Goal: Task Accomplishment & Management: Use online tool/utility

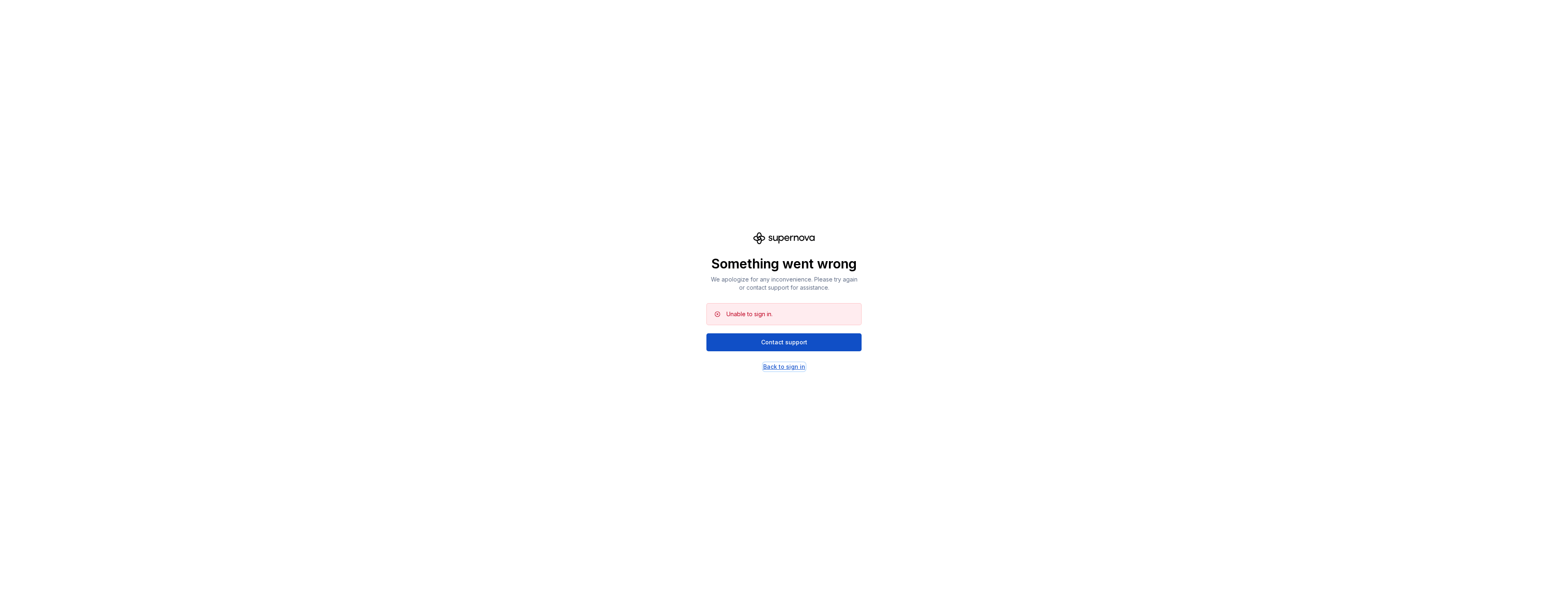
click at [786, 365] on div "Back to sign in" at bounding box center [784, 366] width 42 height 8
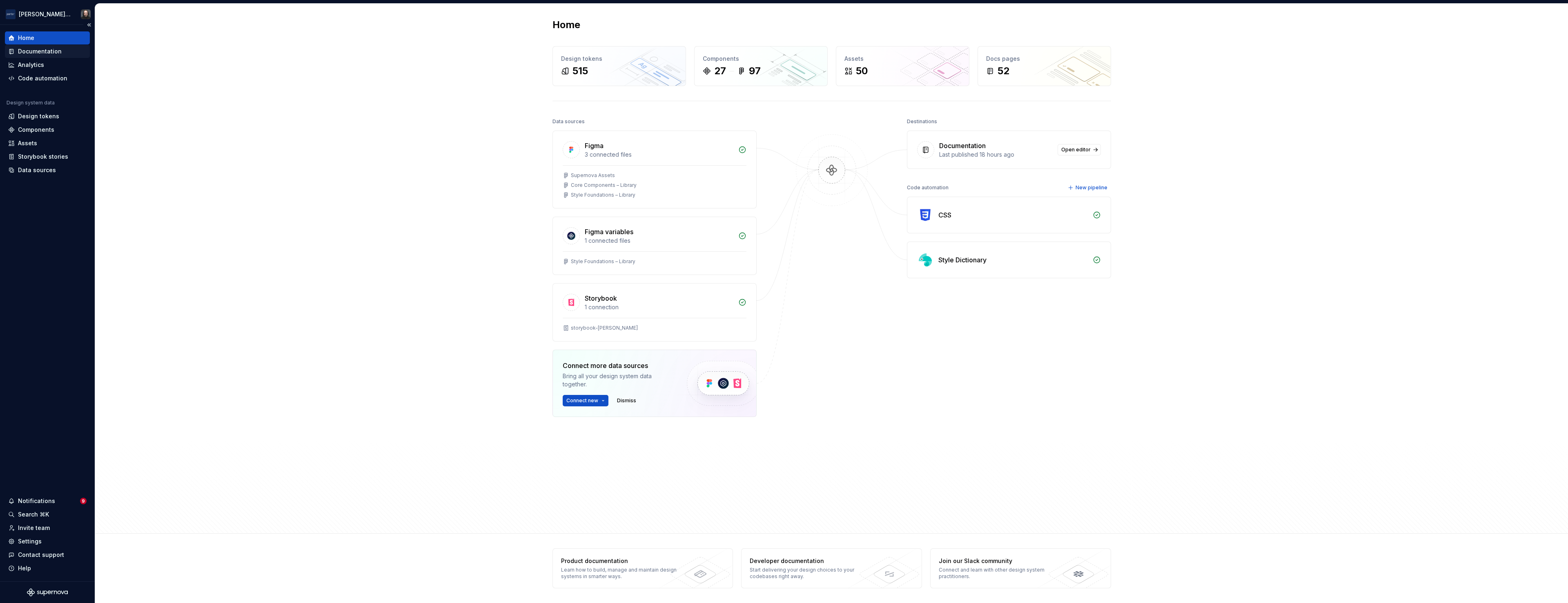
click at [36, 54] on div "Documentation" at bounding box center [40, 51] width 44 height 8
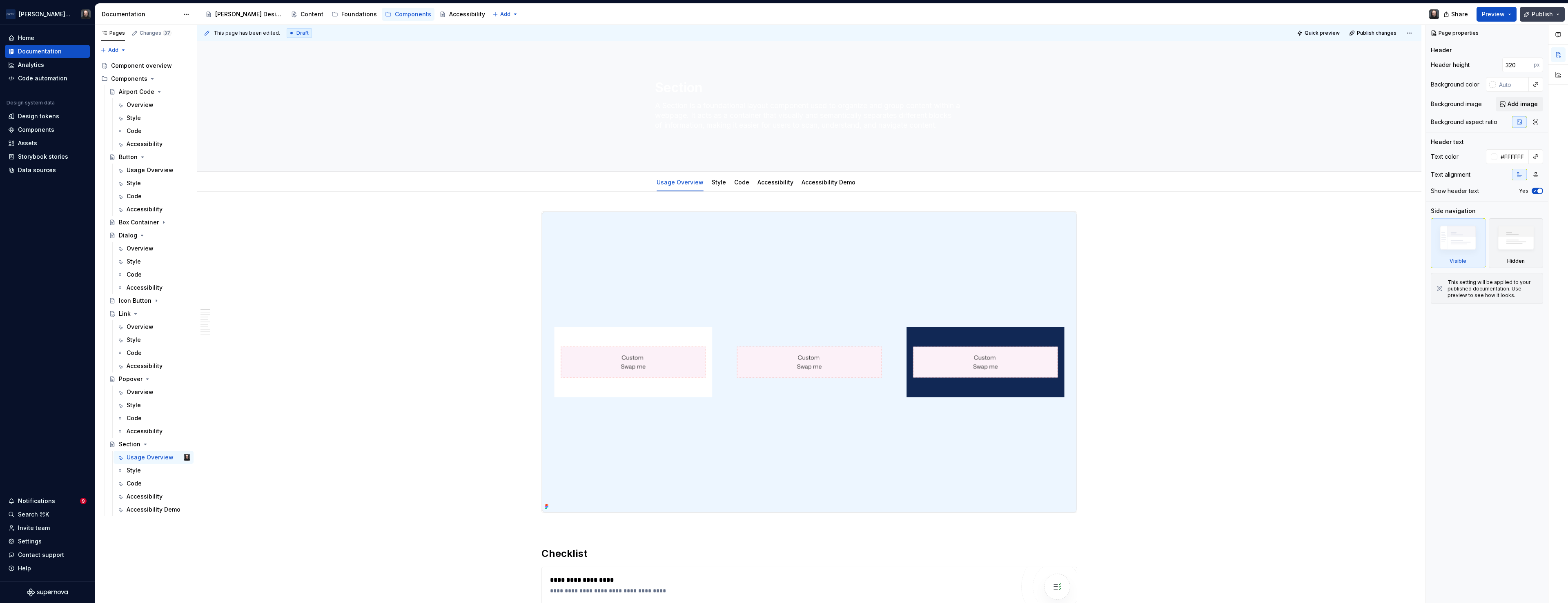
click at [1556, 14] on button "Publish" at bounding box center [1542, 14] width 45 height 15
click at [1477, 67] on span "Publish changes" at bounding box center [1467, 68] width 47 height 8
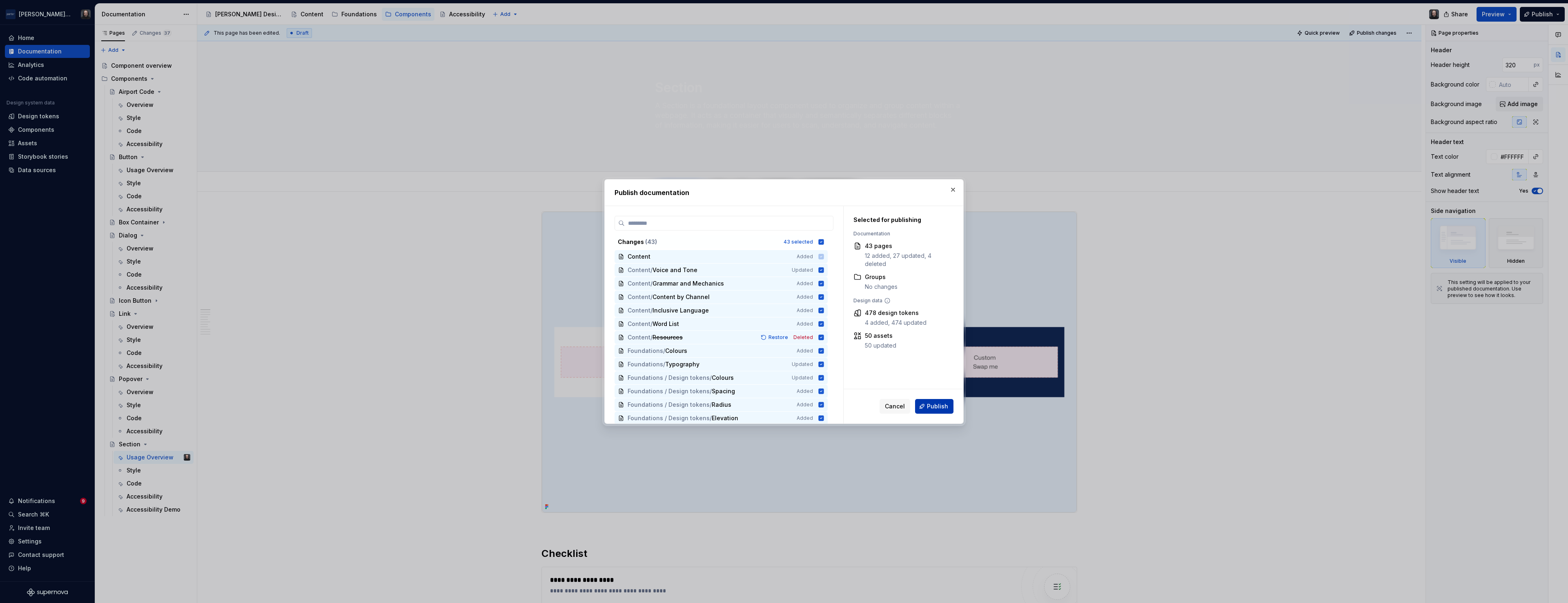
click at [937, 405] on span "Publish" at bounding box center [937, 406] width 21 height 8
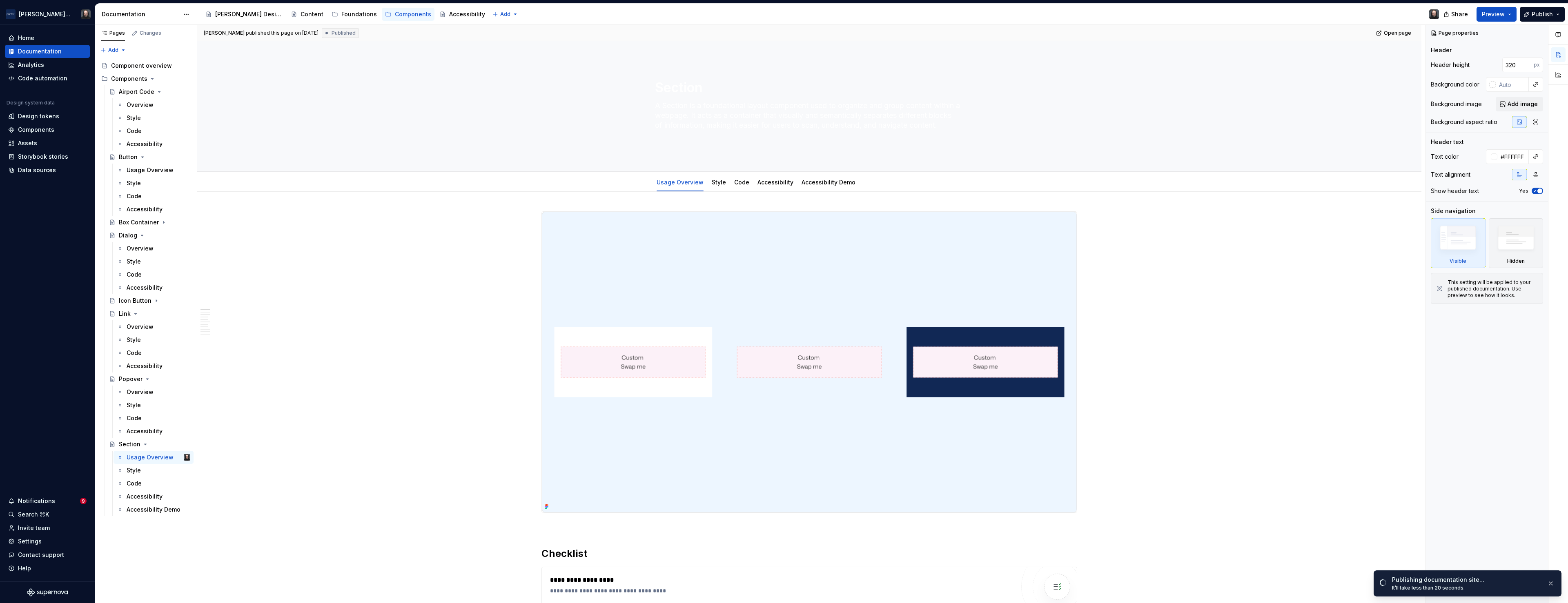
type textarea "*"
